Goal: Find specific page/section: Find specific page/section

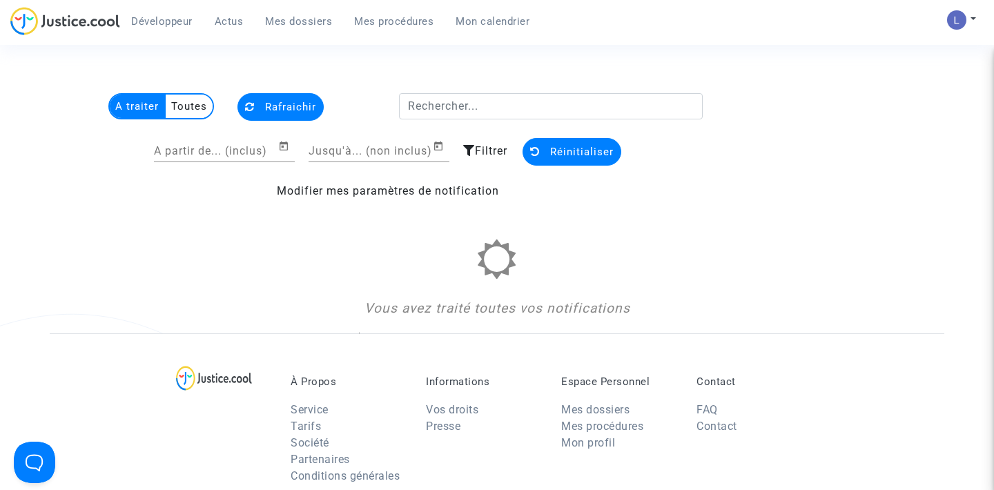
click at [284, 18] on span "Mes dossiers" at bounding box center [298, 21] width 67 height 12
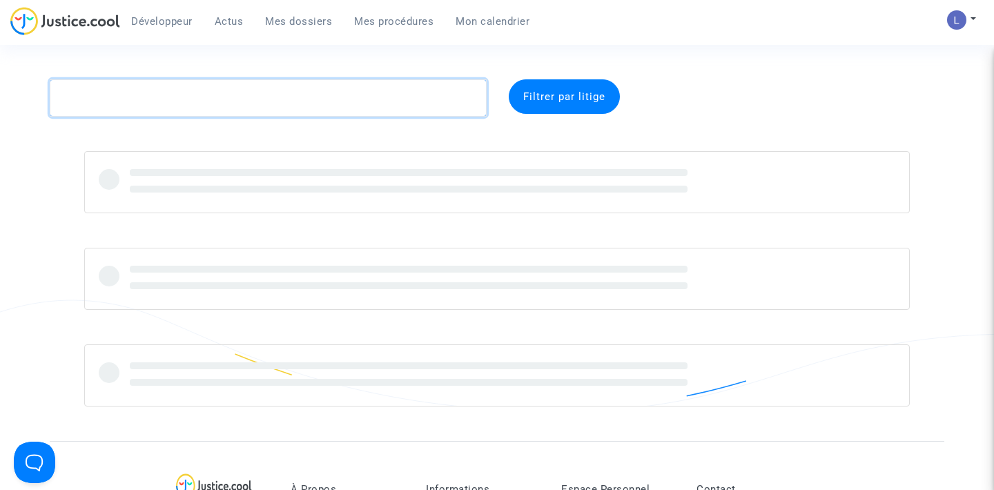
click at [184, 98] on textarea at bounding box center [268, 97] width 437 height 37
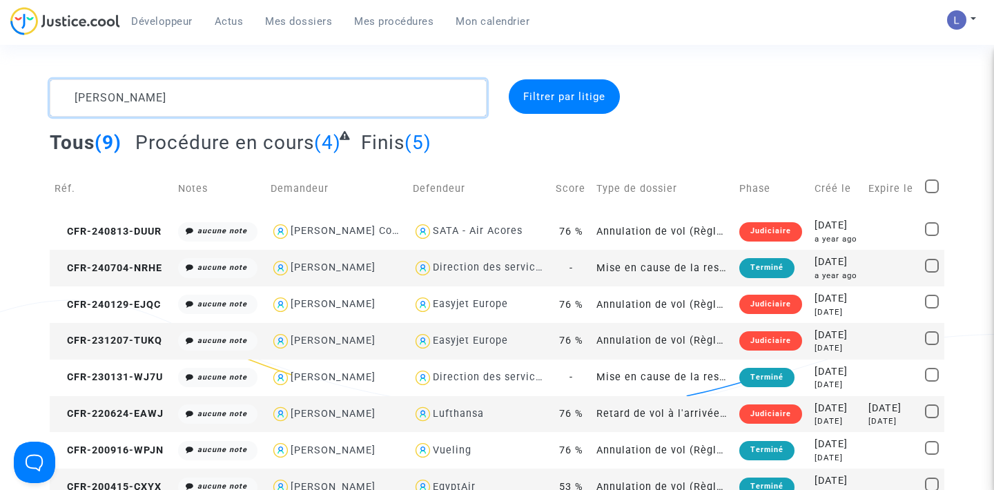
scroll to position [52, 0]
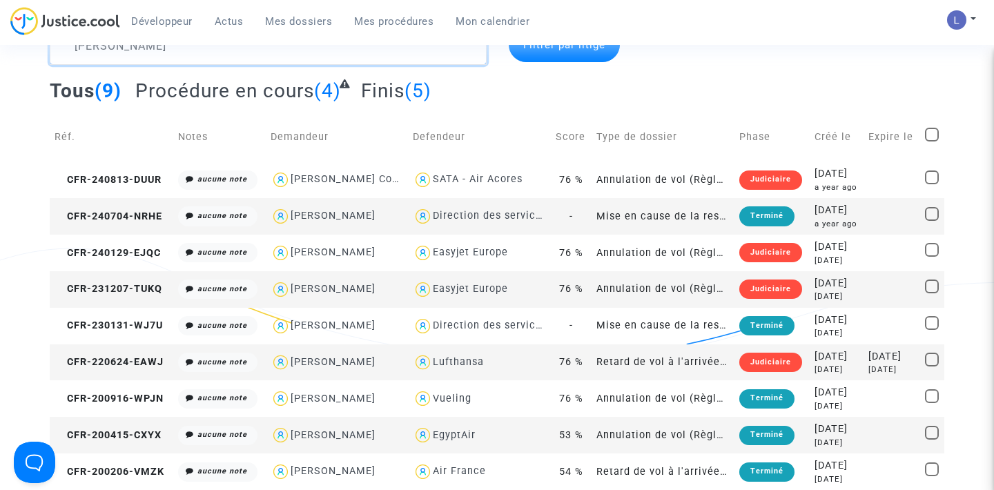
type textarea "[PERSON_NAME]"
